Goal: Information Seeking & Learning: Learn about a topic

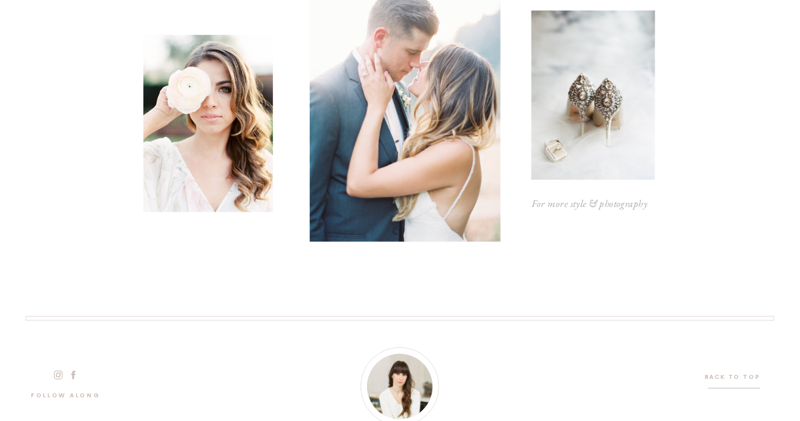
scroll to position [4069, 0]
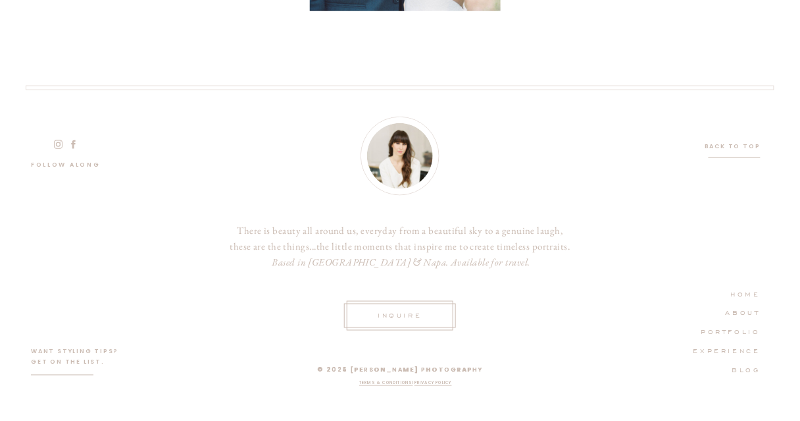
click at [59, 142] on icon at bounding box center [58, 144] width 13 height 11
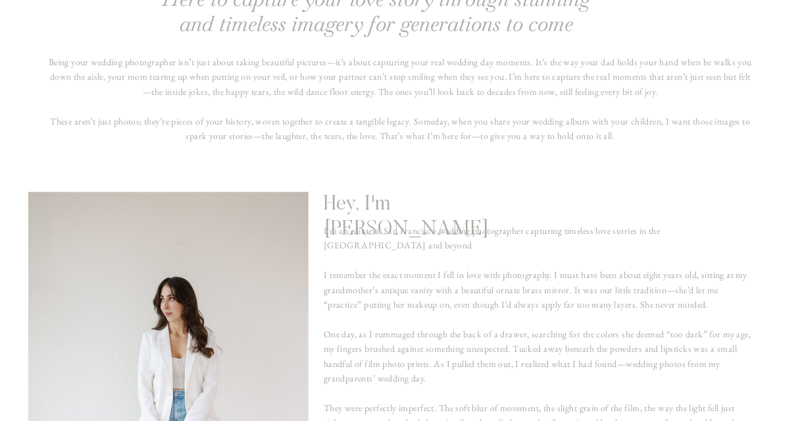
scroll to position [594, 0]
click at [347, 103] on p "Being your wedding photographer isn’t just about taking beautiful pictures—it’s…" at bounding box center [400, 113] width 706 height 114
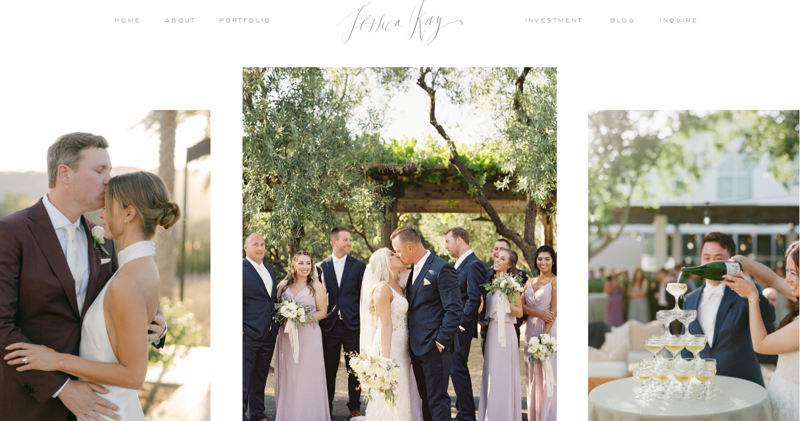
scroll to position [0, 0]
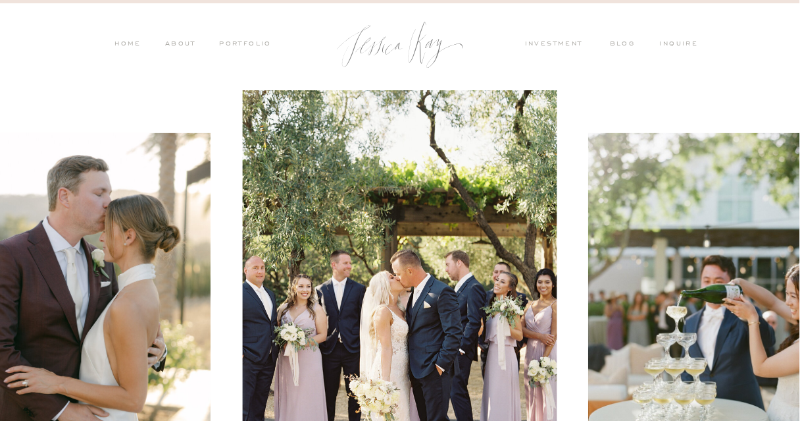
click at [237, 43] on nav "PORTFOLIO" at bounding box center [244, 45] width 55 height 12
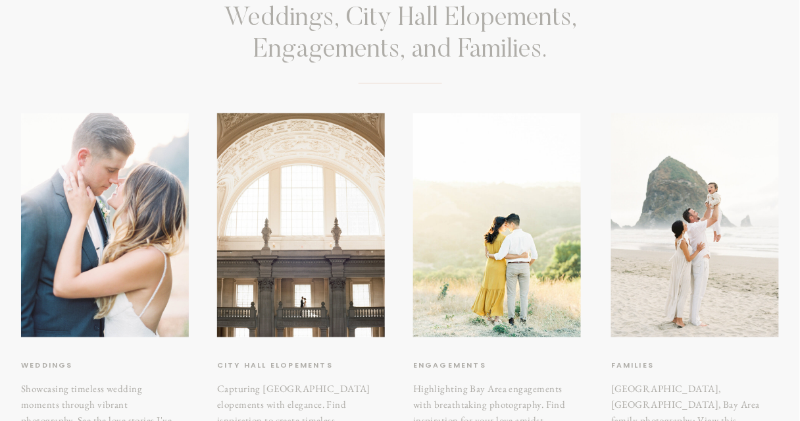
scroll to position [147, 0]
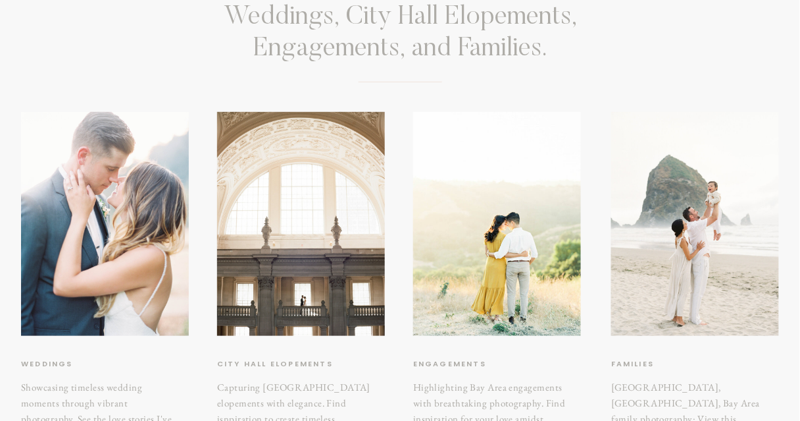
click at [348, 253] on div at bounding box center [301, 224] width 168 height 224
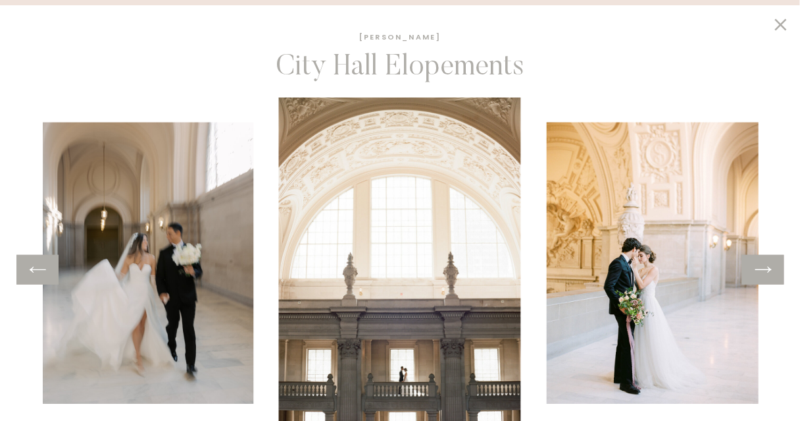
scroll to position [419, 0]
click at [781, 282] on div at bounding box center [763, 270] width 42 height 30
click at [769, 272] on icon at bounding box center [763, 269] width 19 height 20
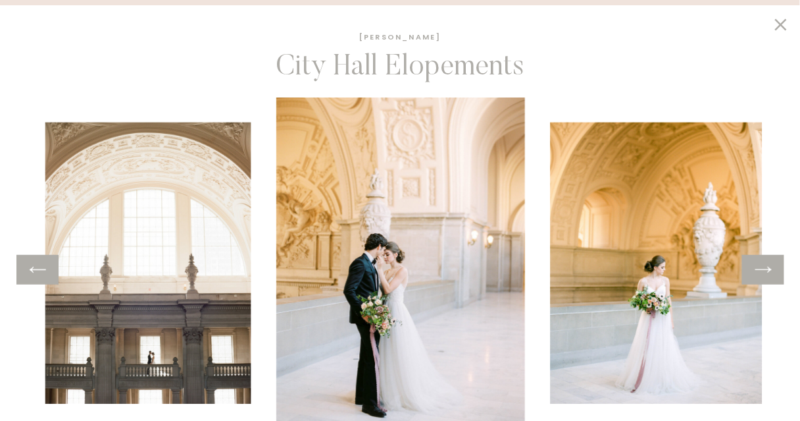
click at [769, 272] on icon at bounding box center [763, 269] width 19 height 20
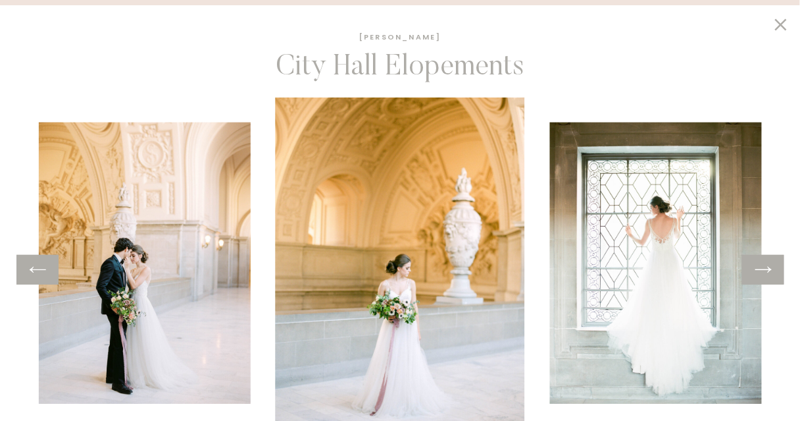
click at [769, 272] on icon at bounding box center [763, 269] width 19 height 20
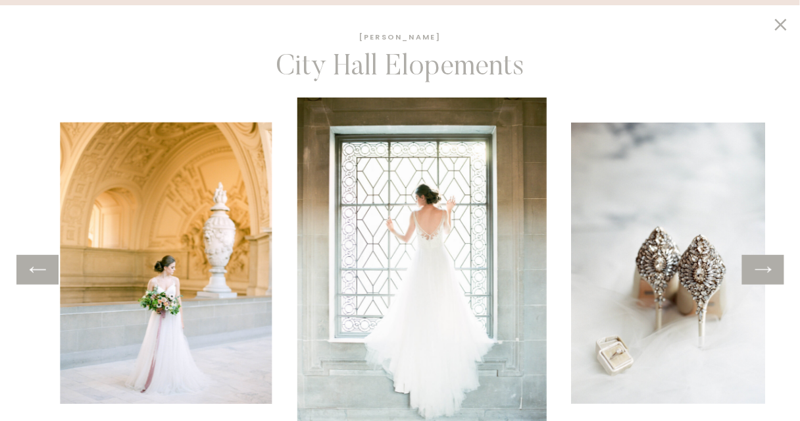
click at [769, 272] on icon at bounding box center [763, 269] width 19 height 20
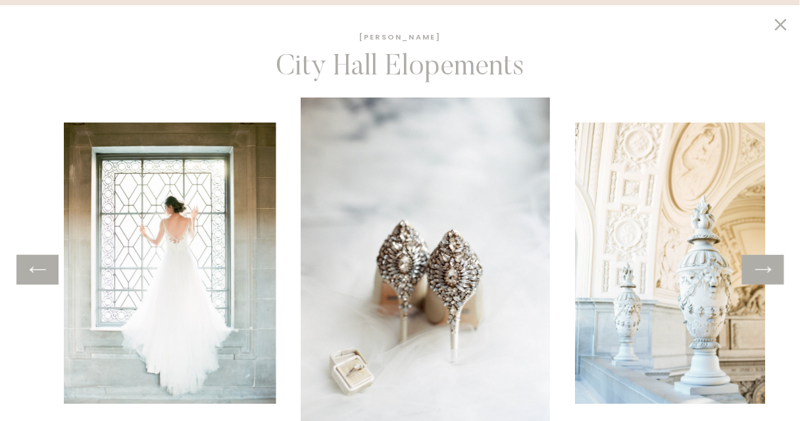
click at [769, 272] on icon at bounding box center [763, 269] width 19 height 20
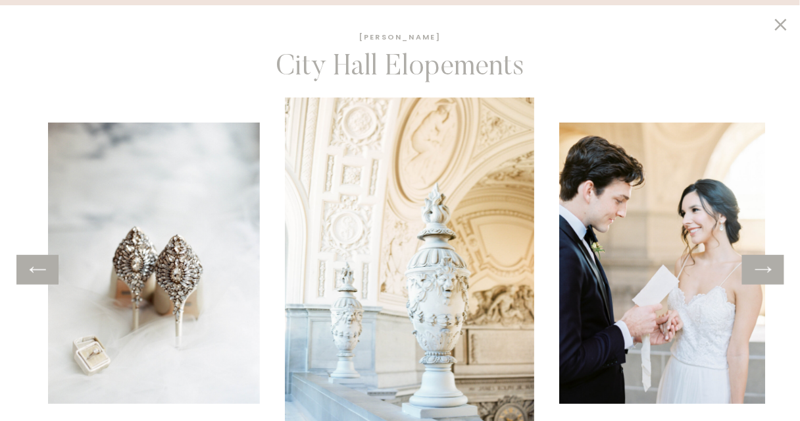
click at [769, 272] on icon at bounding box center [763, 269] width 19 height 20
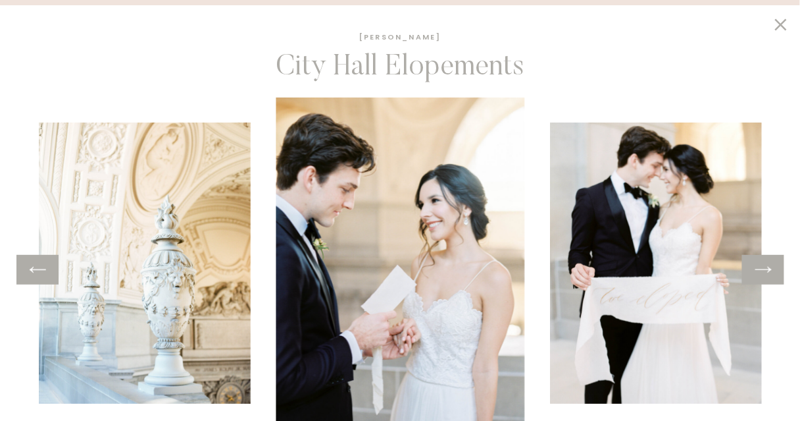
click at [769, 272] on icon at bounding box center [763, 269] width 19 height 20
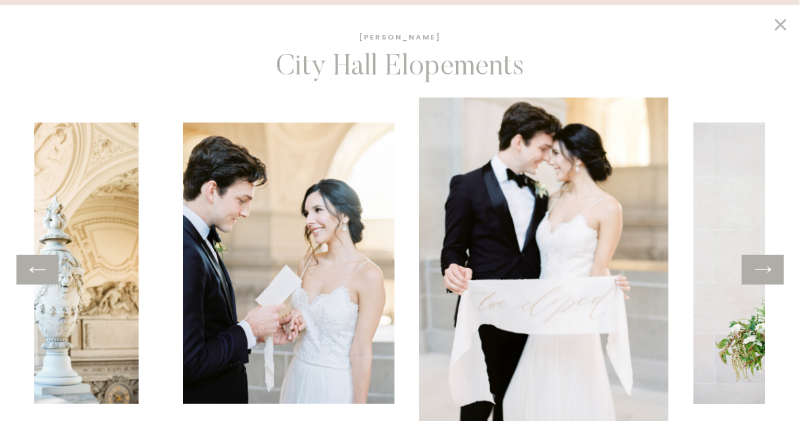
click at [769, 272] on icon at bounding box center [763, 269] width 19 height 20
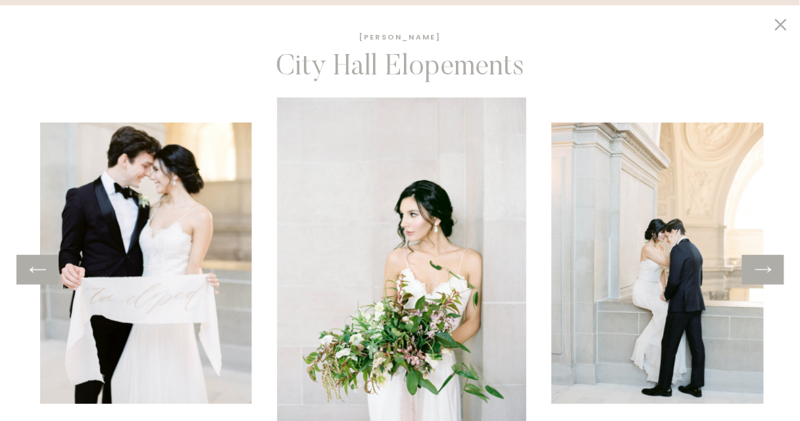
click at [769, 272] on icon at bounding box center [763, 269] width 19 height 20
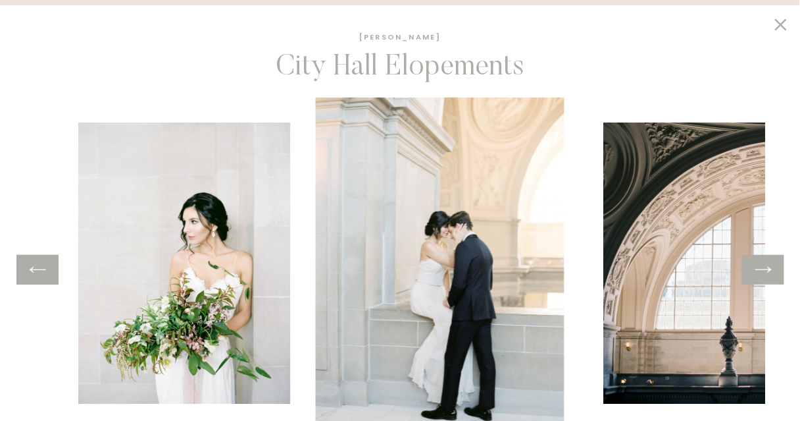
click at [769, 272] on icon at bounding box center [763, 269] width 19 height 20
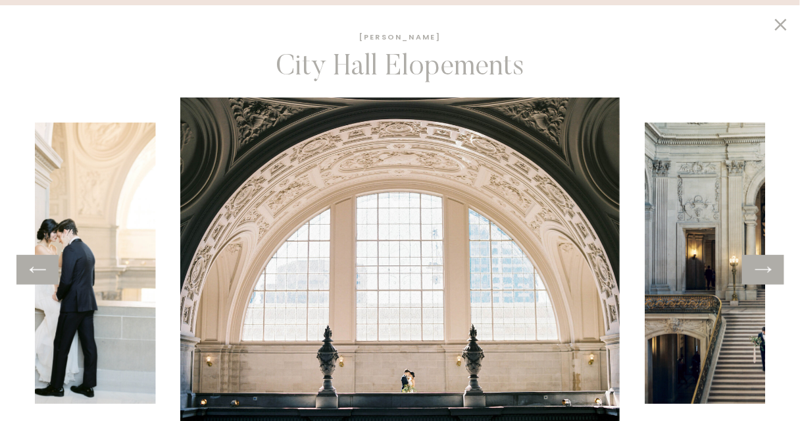
click at [769, 272] on icon at bounding box center [763, 269] width 19 height 20
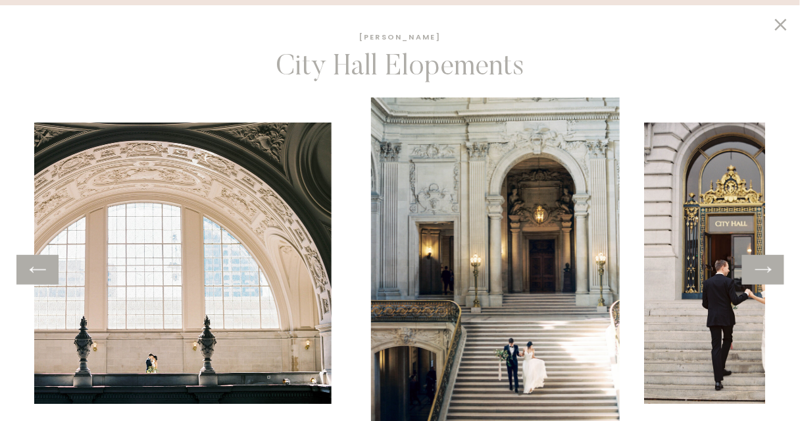
click at [769, 272] on icon at bounding box center [763, 269] width 19 height 20
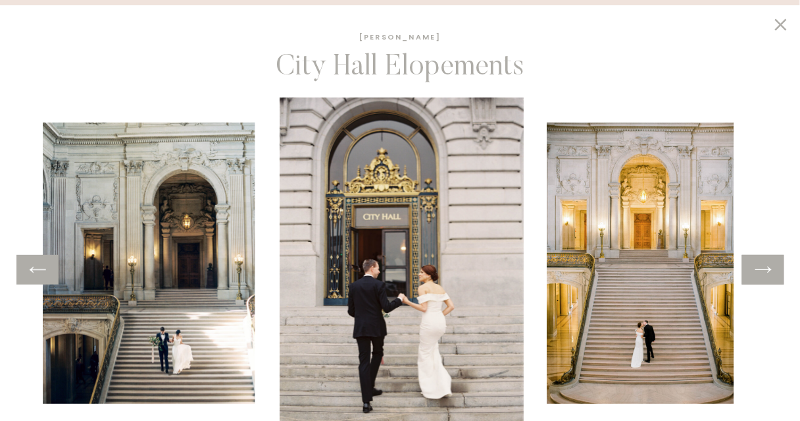
click at [769, 272] on icon at bounding box center [763, 269] width 19 height 20
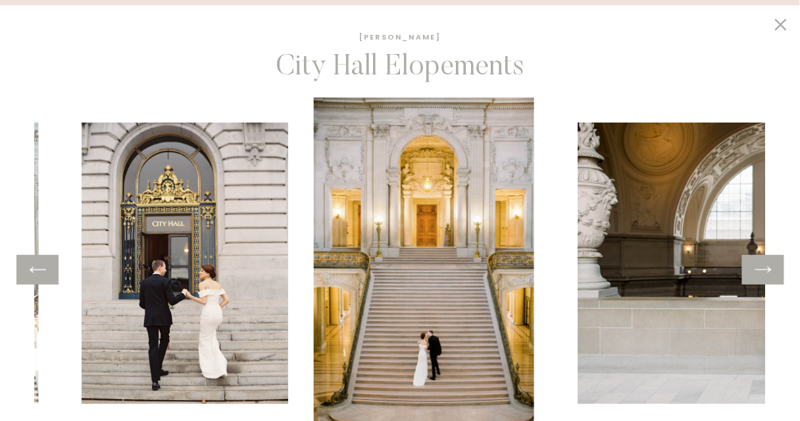
click at [769, 272] on icon at bounding box center [763, 269] width 19 height 20
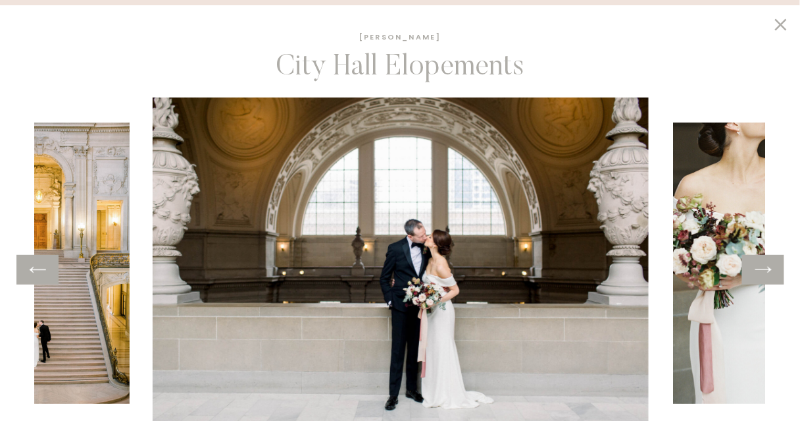
click at [769, 272] on icon at bounding box center [763, 269] width 19 height 20
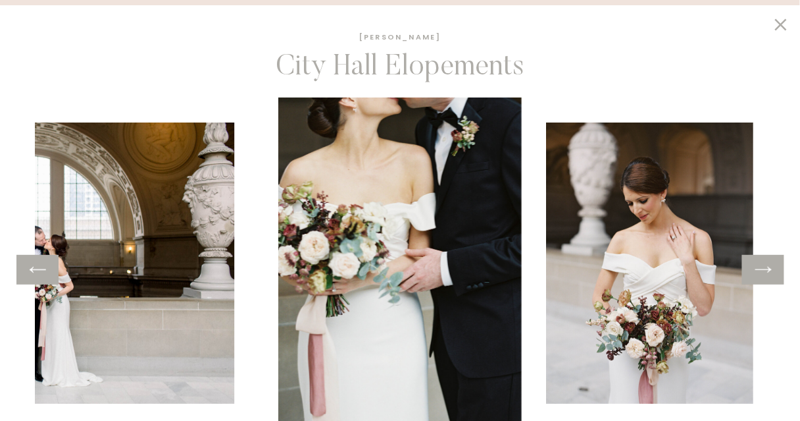
click at [769, 272] on icon at bounding box center [763, 269] width 19 height 20
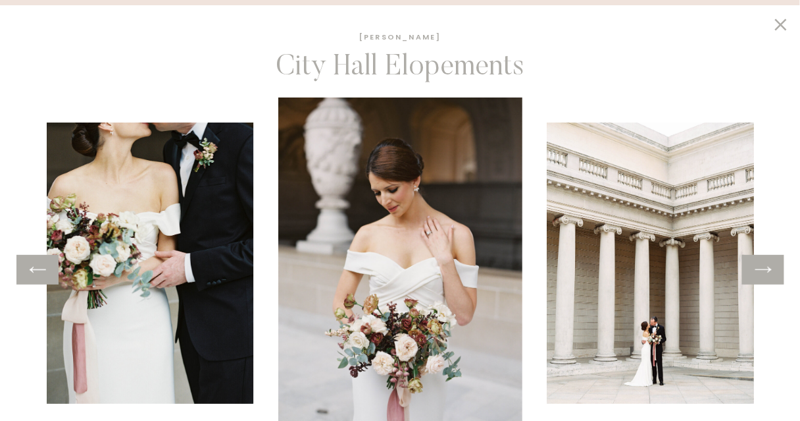
click at [769, 272] on icon at bounding box center [763, 269] width 19 height 20
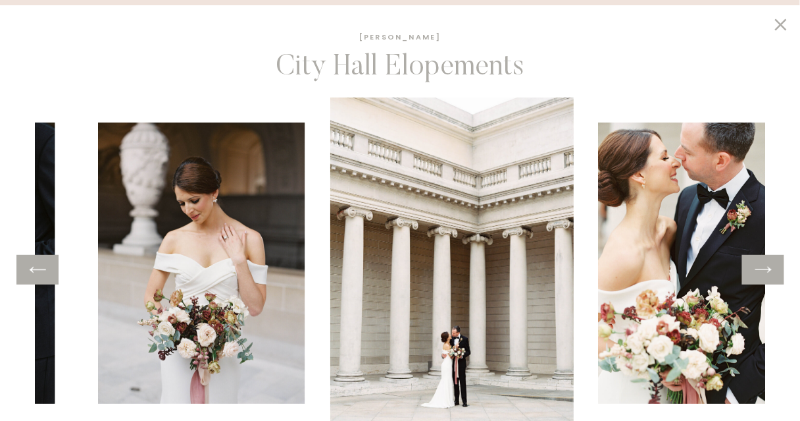
click at [769, 272] on icon at bounding box center [763, 269] width 19 height 20
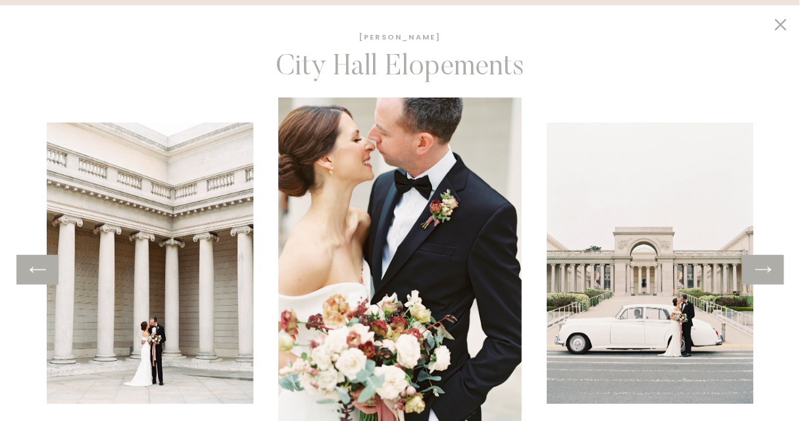
scroll to position [685, 0]
